Goal: Transaction & Acquisition: Download file/media

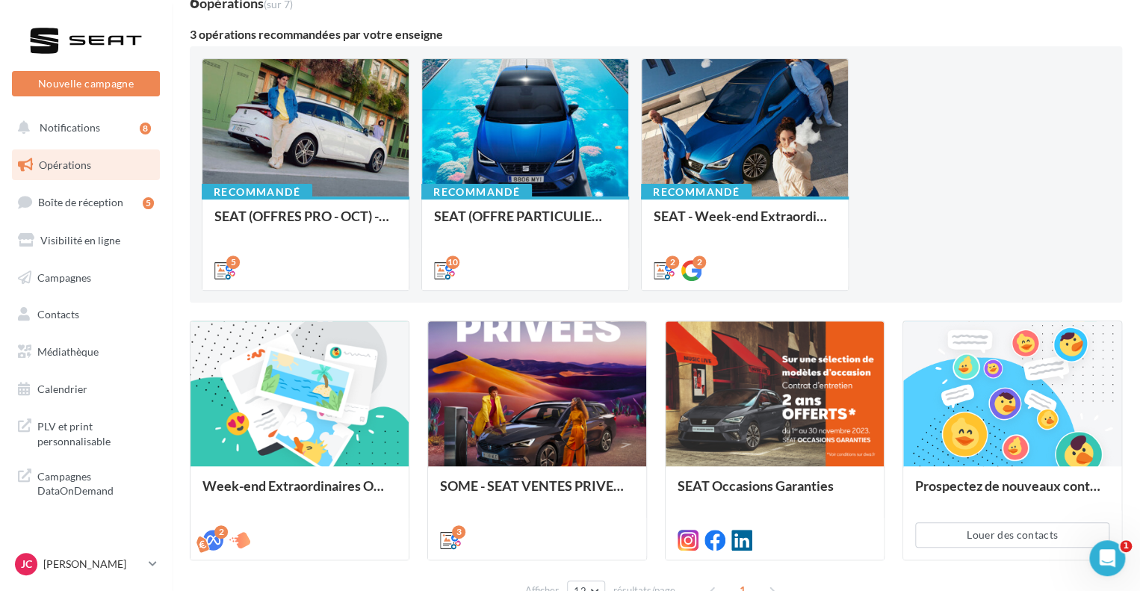
scroll to position [206, 0]
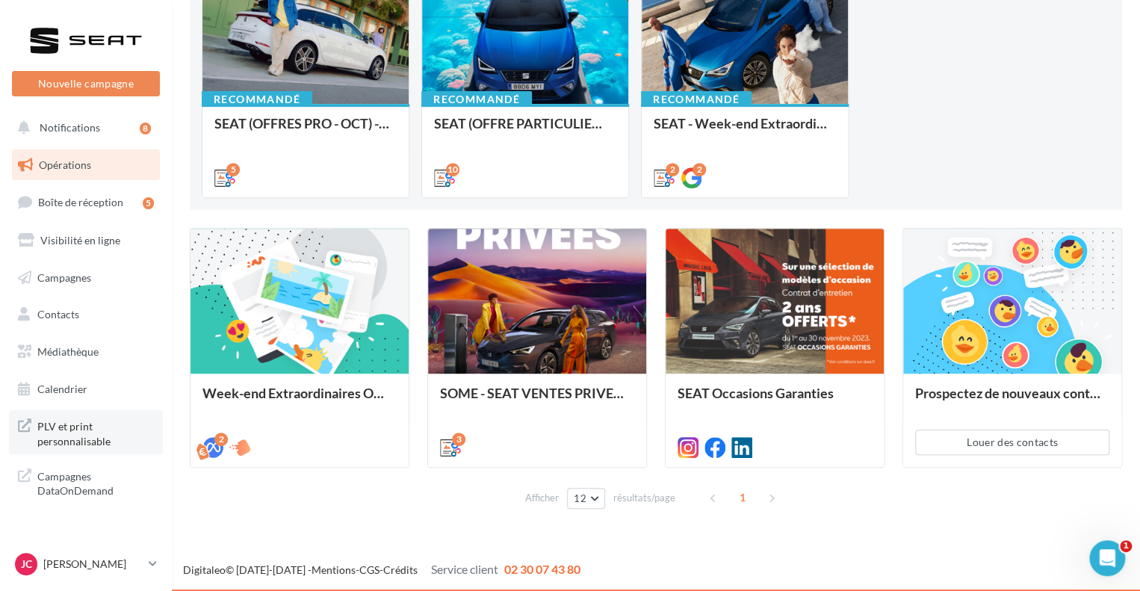
click at [63, 430] on span "PLV et print personnalisable" at bounding box center [95, 432] width 117 height 32
click at [81, 347] on span "Médiathèque" at bounding box center [67, 351] width 61 height 13
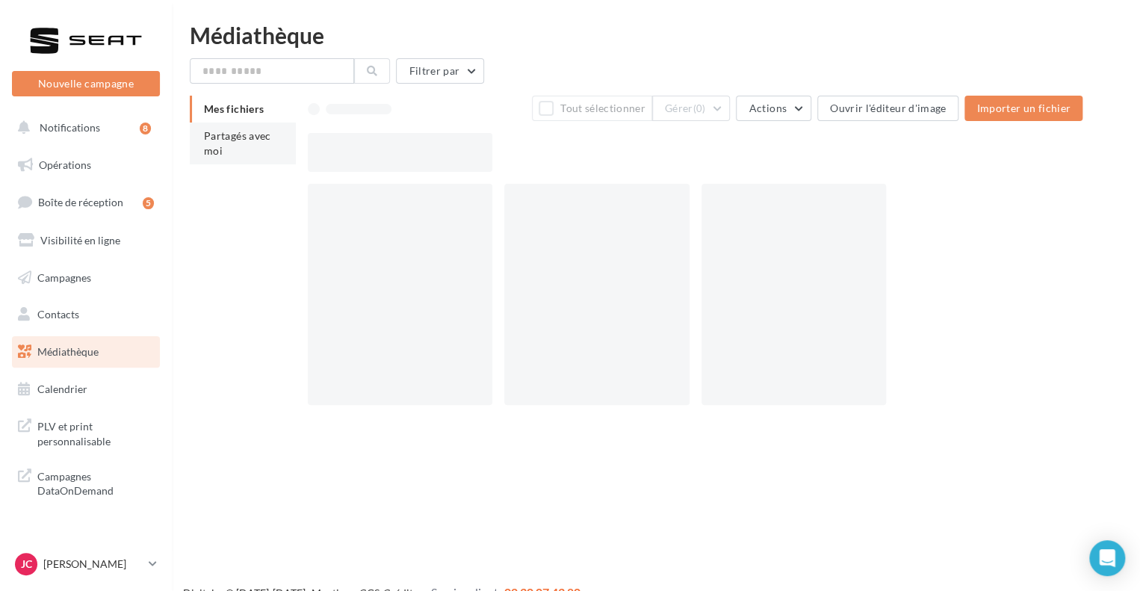
click at [244, 143] on li "Partagés avec moi" at bounding box center [243, 144] width 106 height 42
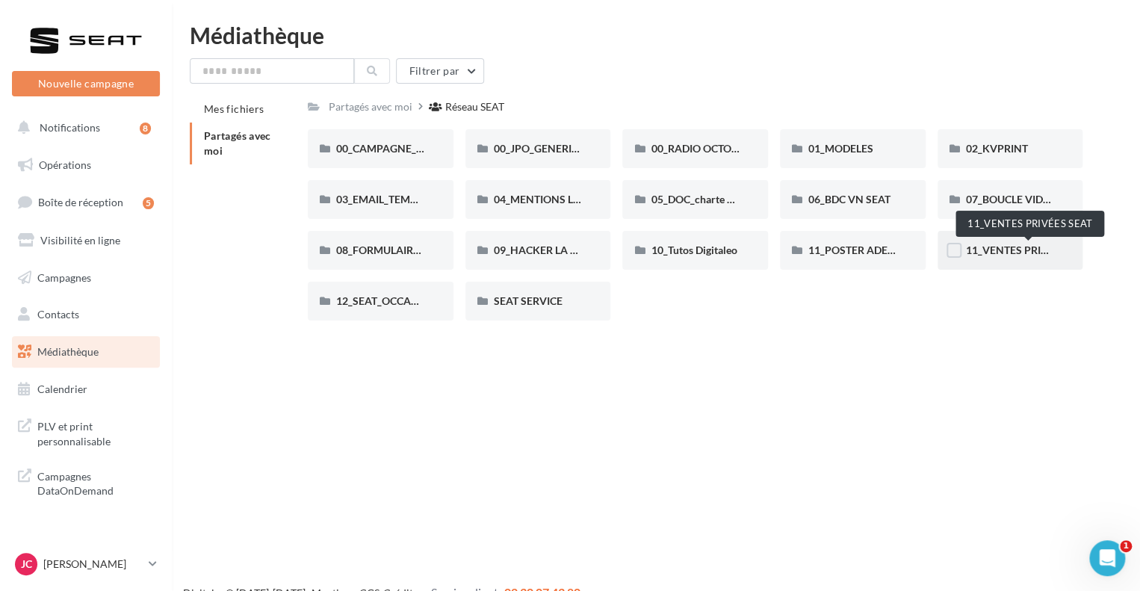
click at [986, 247] on span "11_VENTES PRIVÉES SEAT" at bounding box center [1029, 250] width 127 height 13
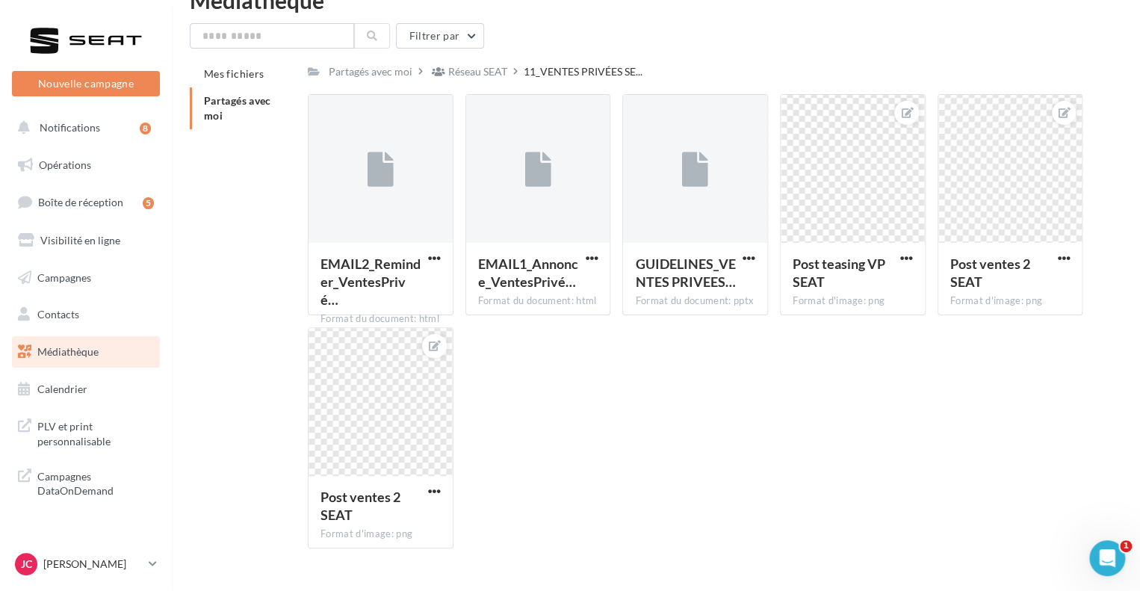
scroll to position [36, 0]
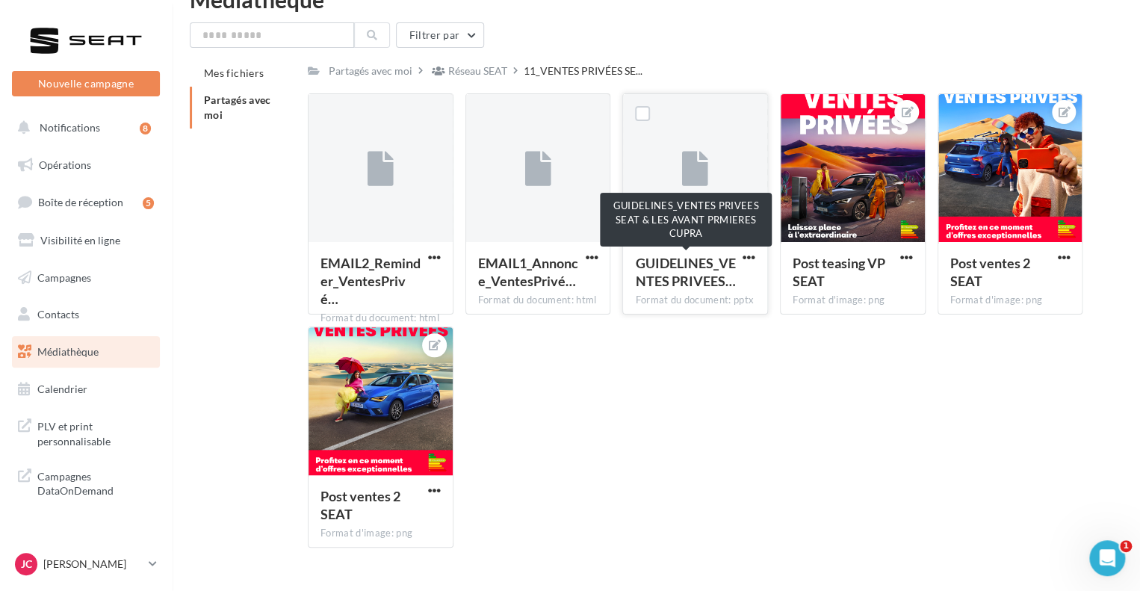
click at [694, 268] on span "GUIDELINES_VENTES PRIVEES…" at bounding box center [685, 272] width 100 height 34
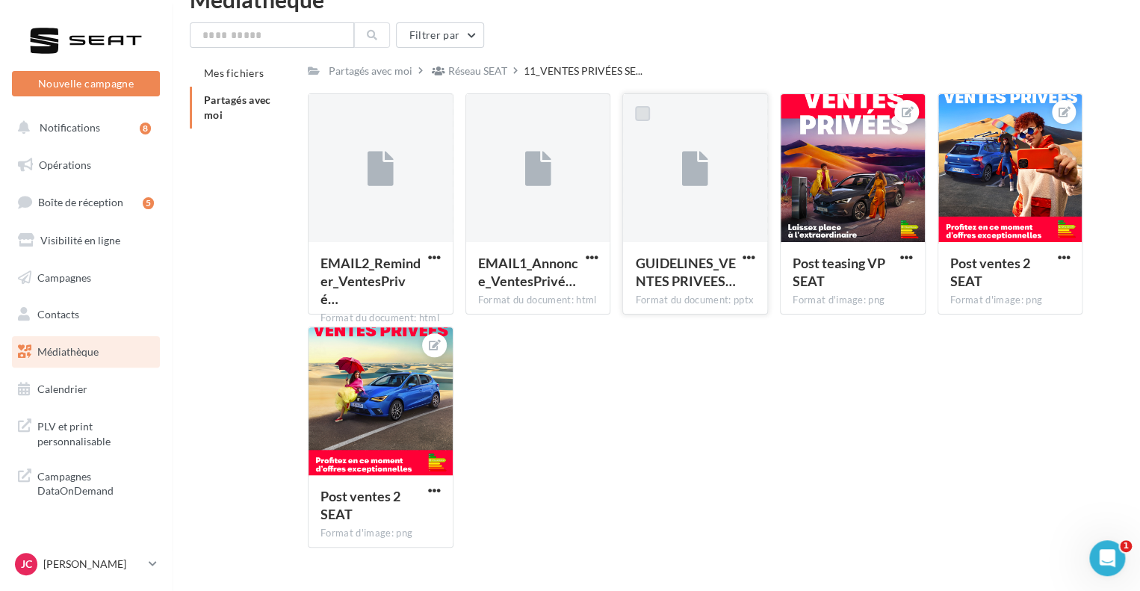
click at [643, 118] on label at bounding box center [642, 113] width 15 height 15
click at [746, 254] on span "button" at bounding box center [749, 257] width 13 height 13
click at [679, 290] on button "Télécharger" at bounding box center [683, 287] width 149 height 39
click at [81, 438] on span "PLV et print personnalisable" at bounding box center [95, 432] width 117 height 32
